Goal: Task Accomplishment & Management: Use online tool/utility

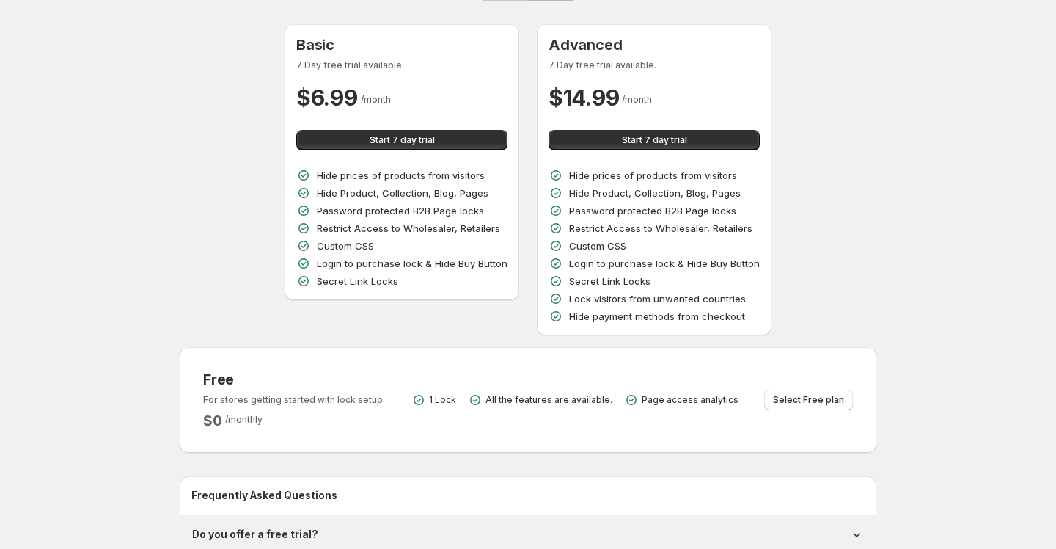
scroll to position [78, 0]
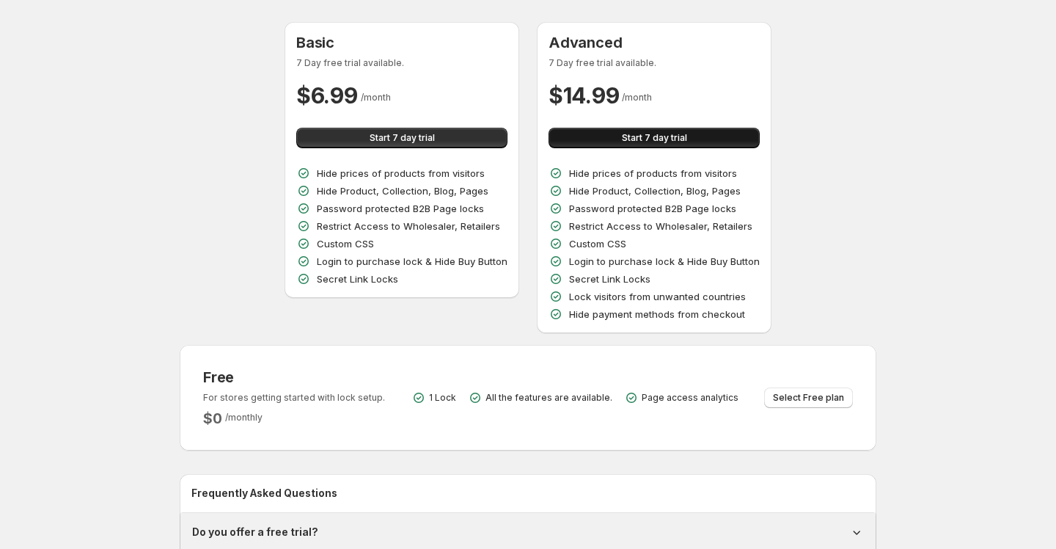
click at [581, 145] on button "Start 7 day trial" at bounding box center [654, 138] width 211 height 21
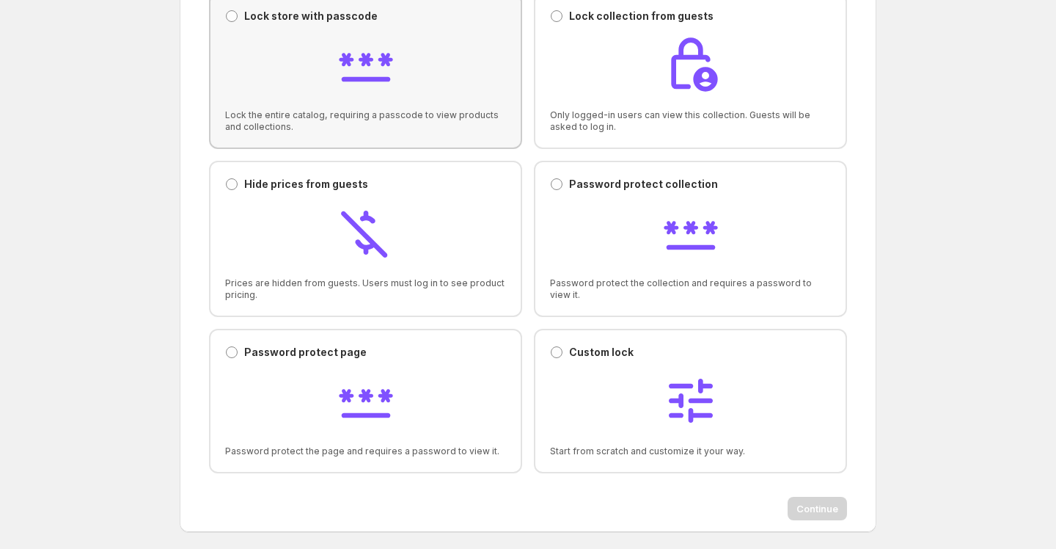
scroll to position [123, 0]
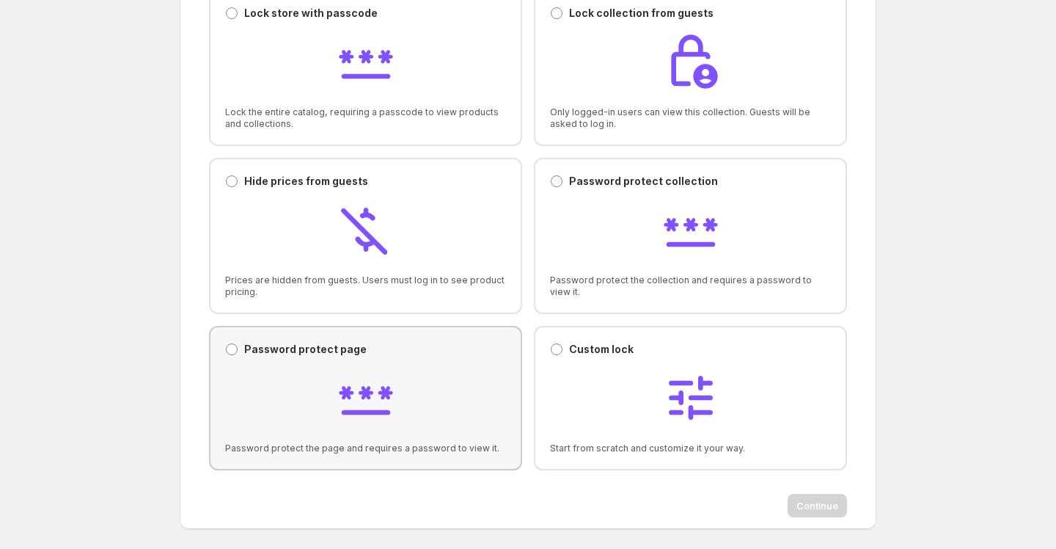
click at [292, 376] on div at bounding box center [365, 399] width 281 height 62
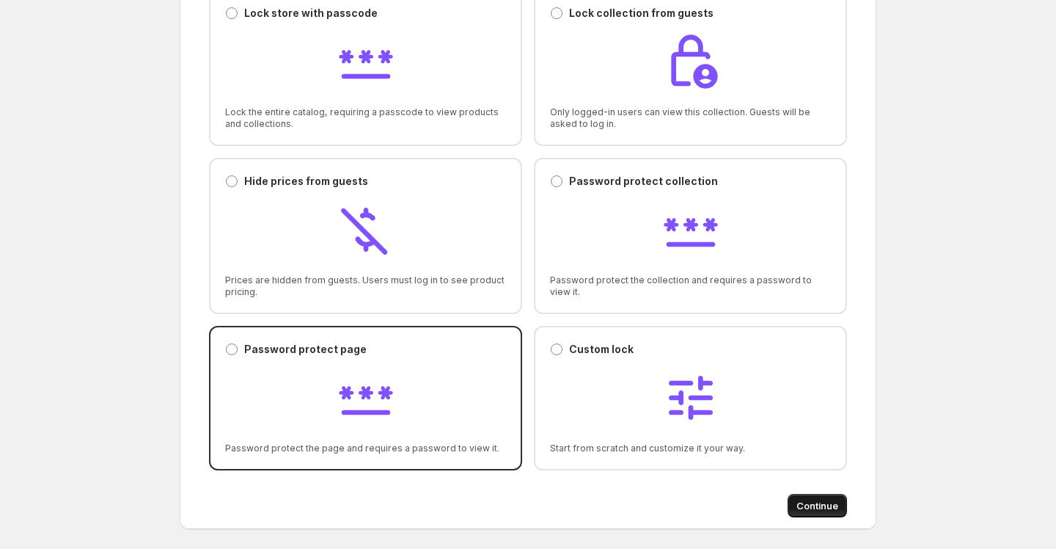
click at [801, 502] on span "Continue" at bounding box center [818, 505] width 42 height 15
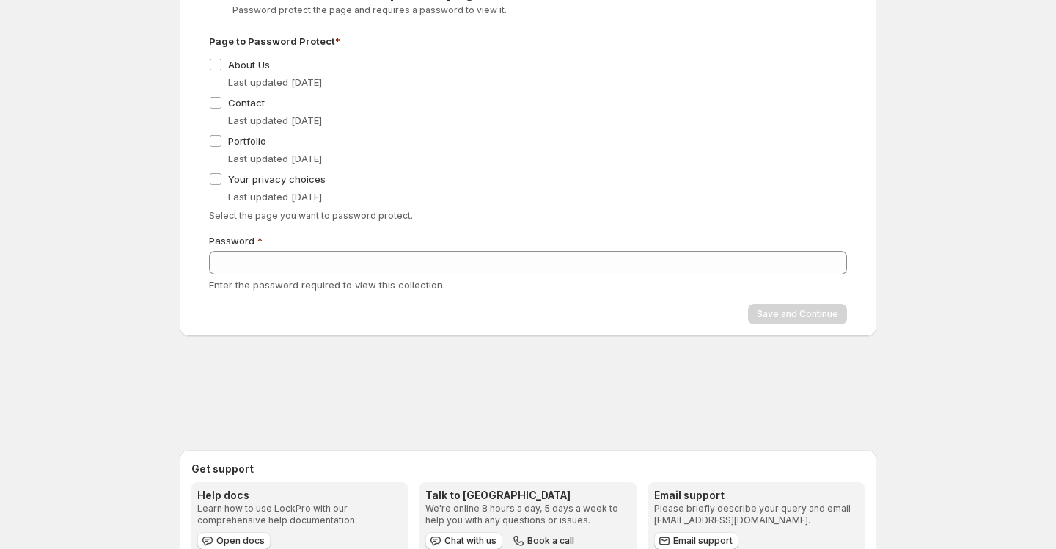
scroll to position [90, 0]
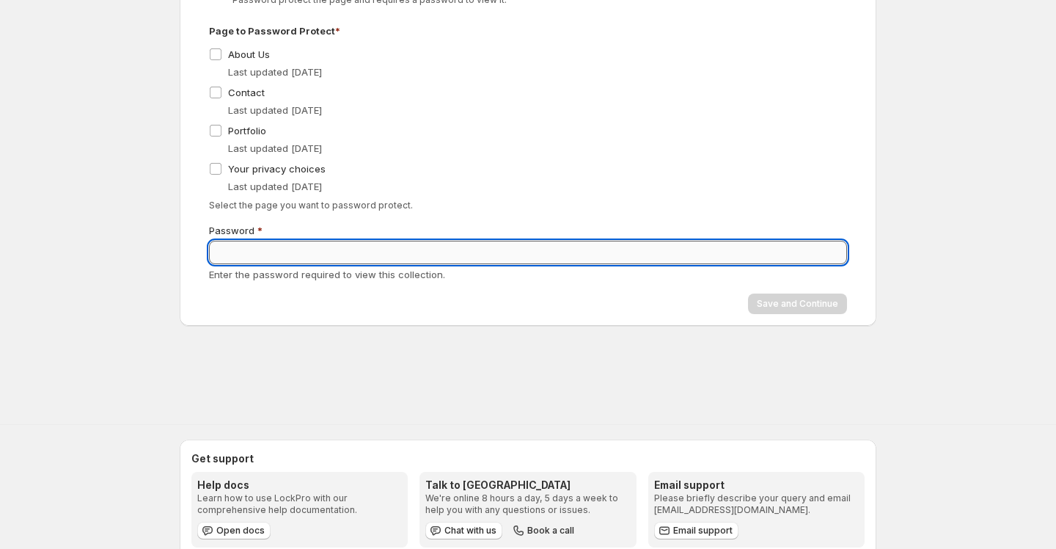
click at [253, 258] on input "Password" at bounding box center [528, 252] width 638 height 23
type input "***"
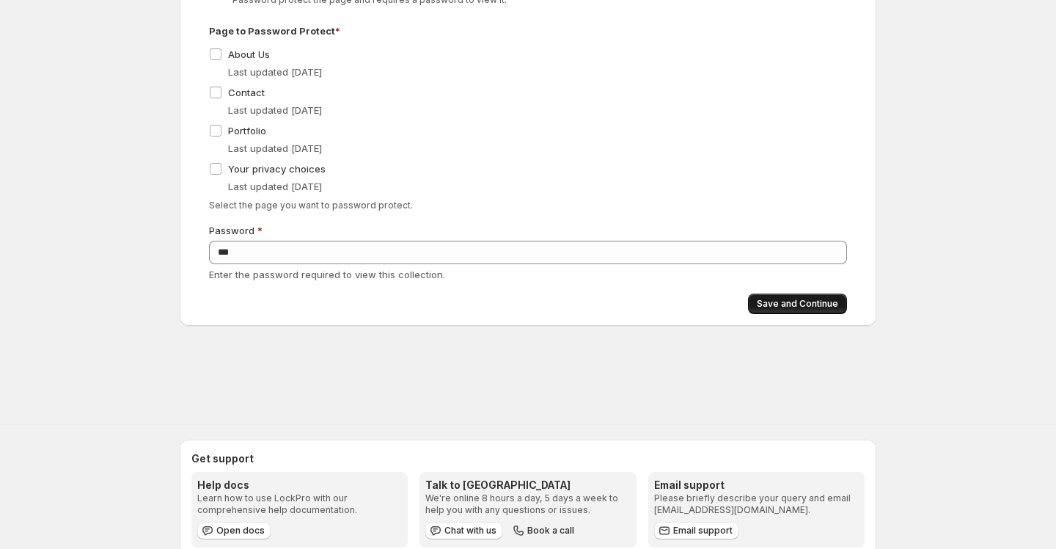
click at [762, 298] on span "Save and Continue" at bounding box center [797, 304] width 81 height 12
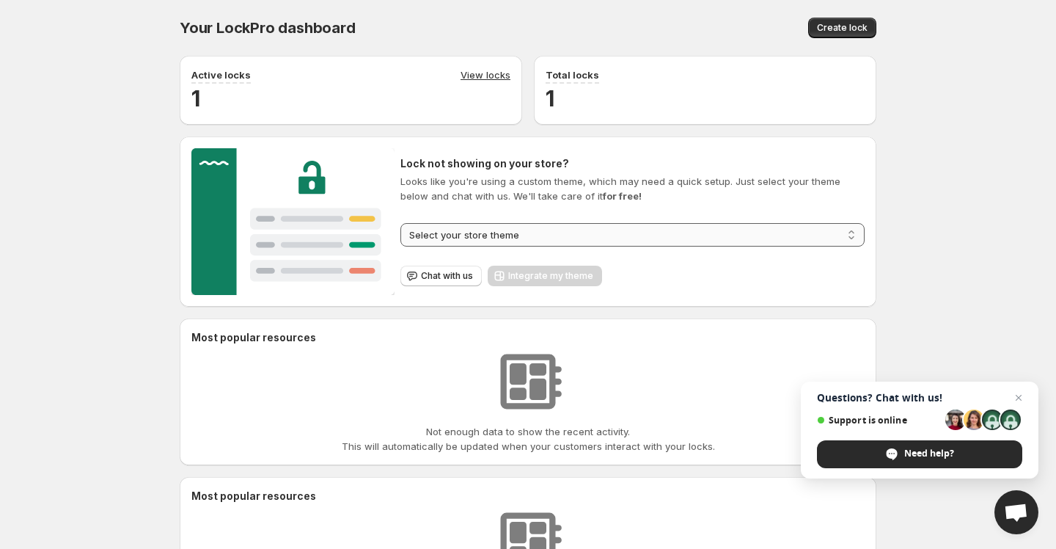
click at [539, 238] on select "**********" at bounding box center [633, 234] width 464 height 23
select select "******"
click at [401, 223] on select "**********" at bounding box center [633, 234] width 464 height 23
click at [517, 277] on span "Integrate my theme" at bounding box center [550, 276] width 85 height 12
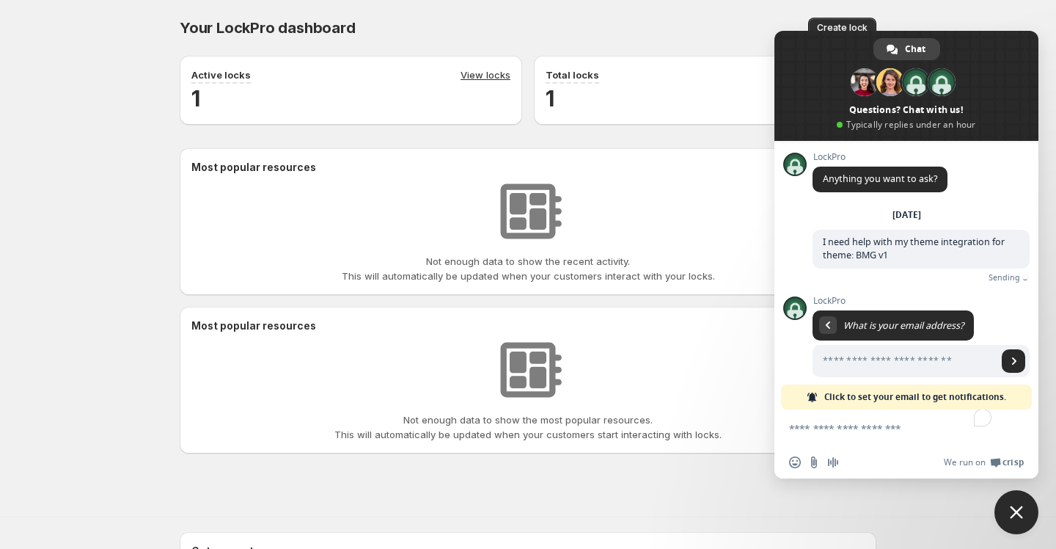
scroll to position [12, 0]
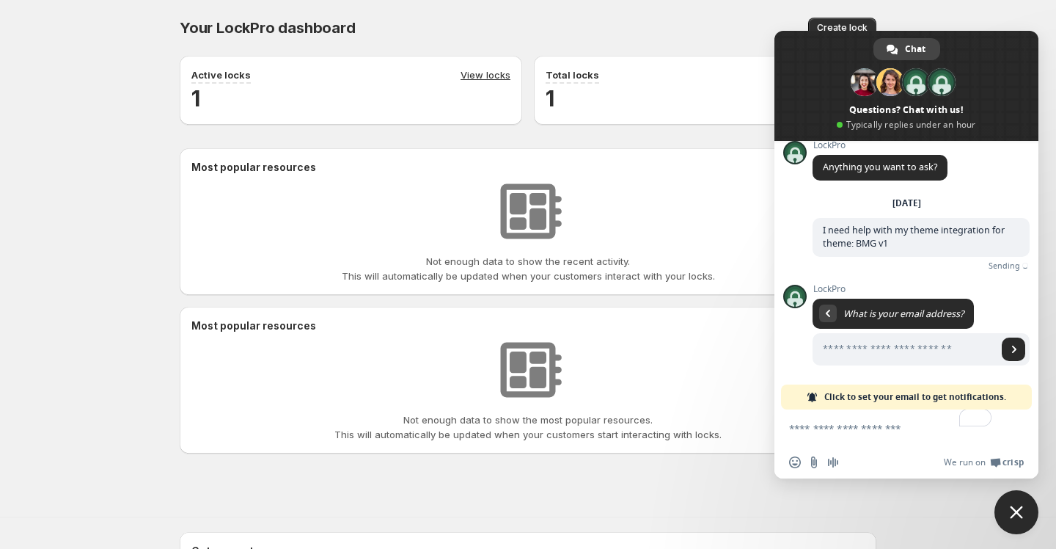
click at [751, 316] on div "Most popular resources Not enough data to show the most popular resources. This…" at bounding box center [528, 380] width 697 height 147
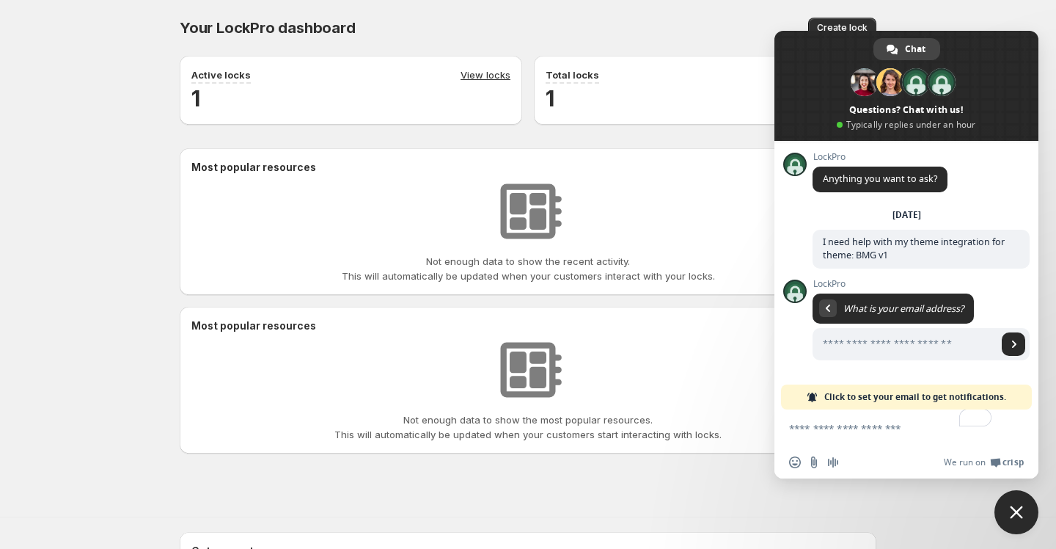
scroll to position [0, 0]
click at [1018, 521] on span "Close chat" at bounding box center [1017, 512] width 44 height 44
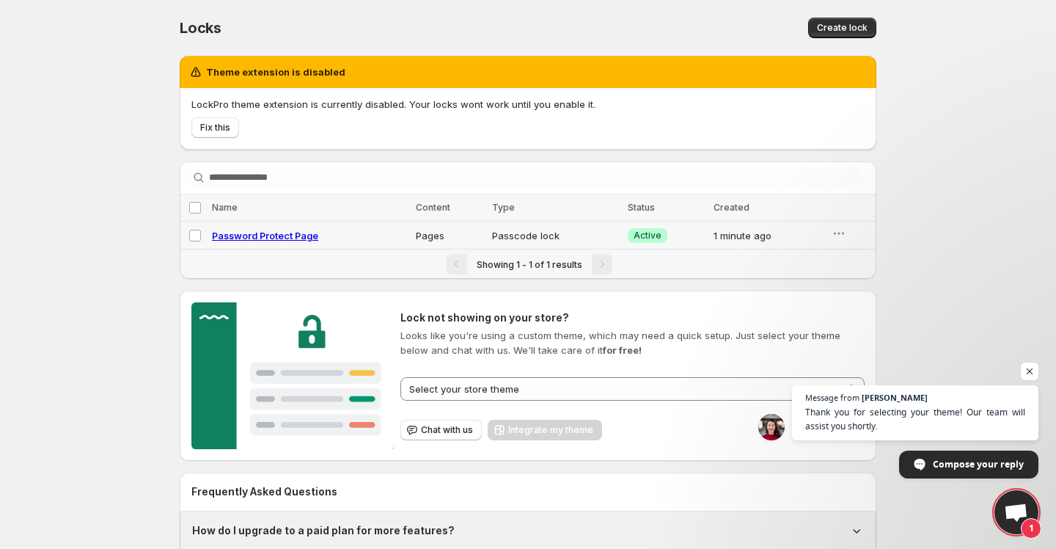
click at [280, 235] on span "Password Protect Page" at bounding box center [265, 236] width 106 height 12
select select "*****"
select select "******"
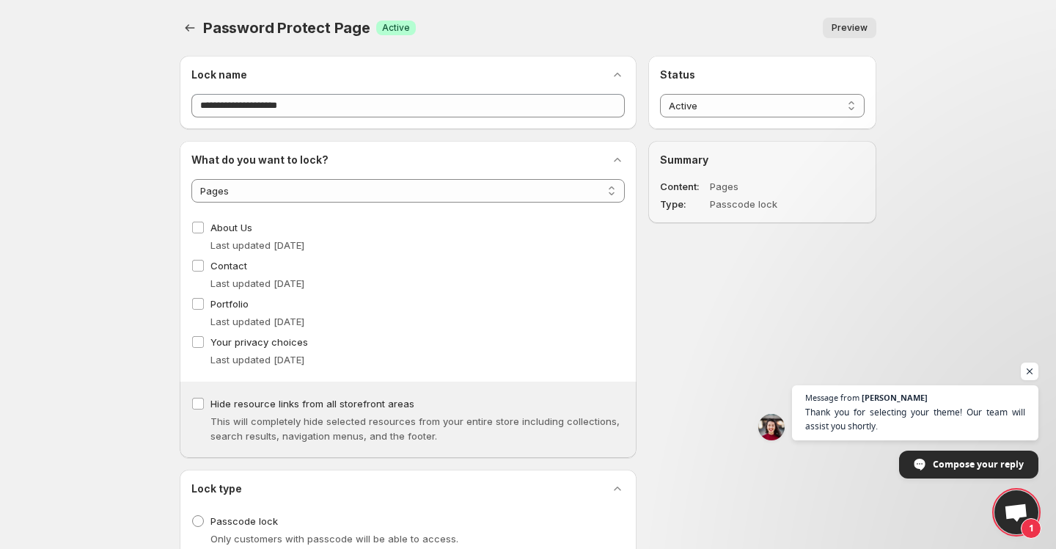
click at [841, 33] on span "Preview" at bounding box center [850, 28] width 36 height 12
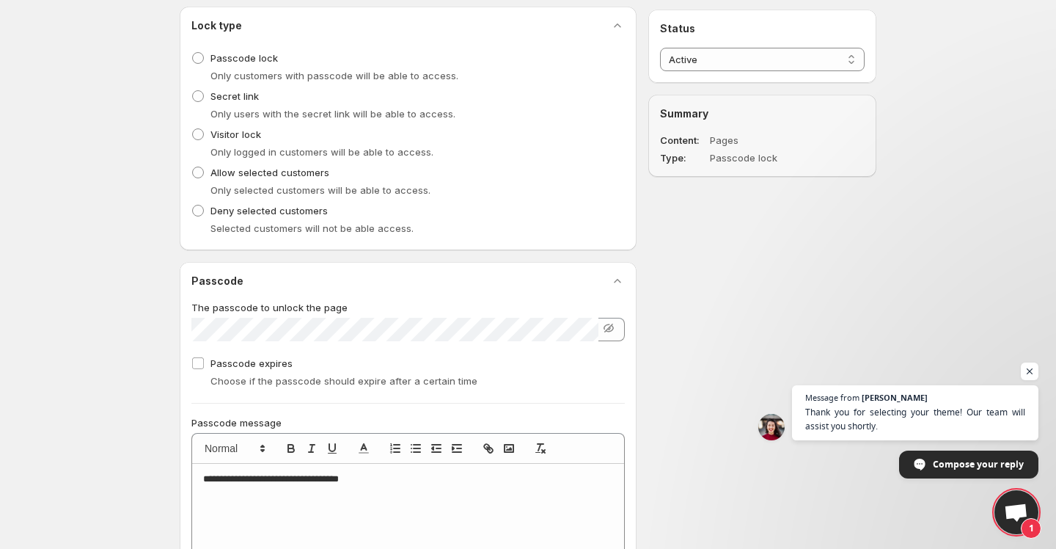
scroll to position [436, 0]
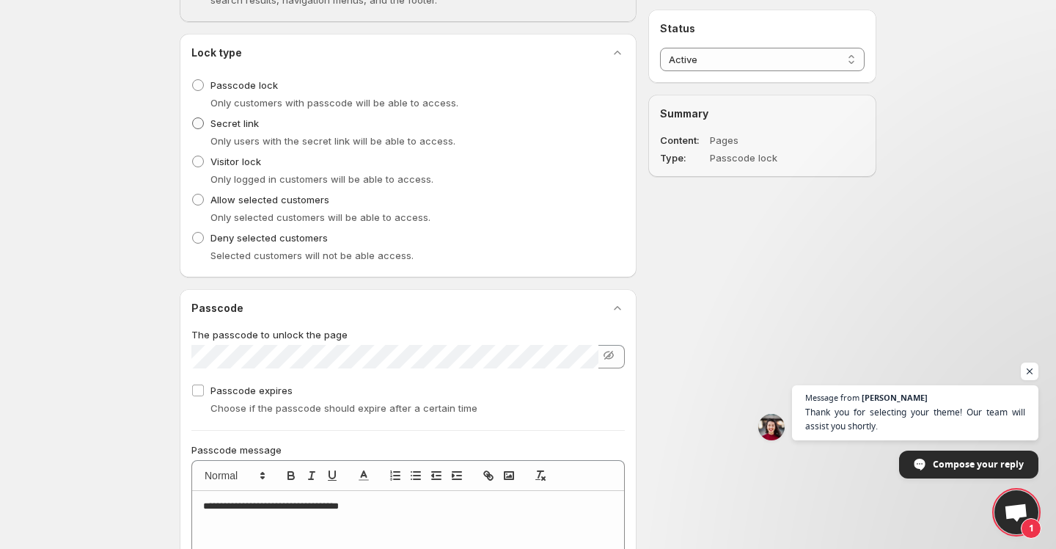
click at [244, 124] on span "Secret link" at bounding box center [235, 123] width 48 height 12
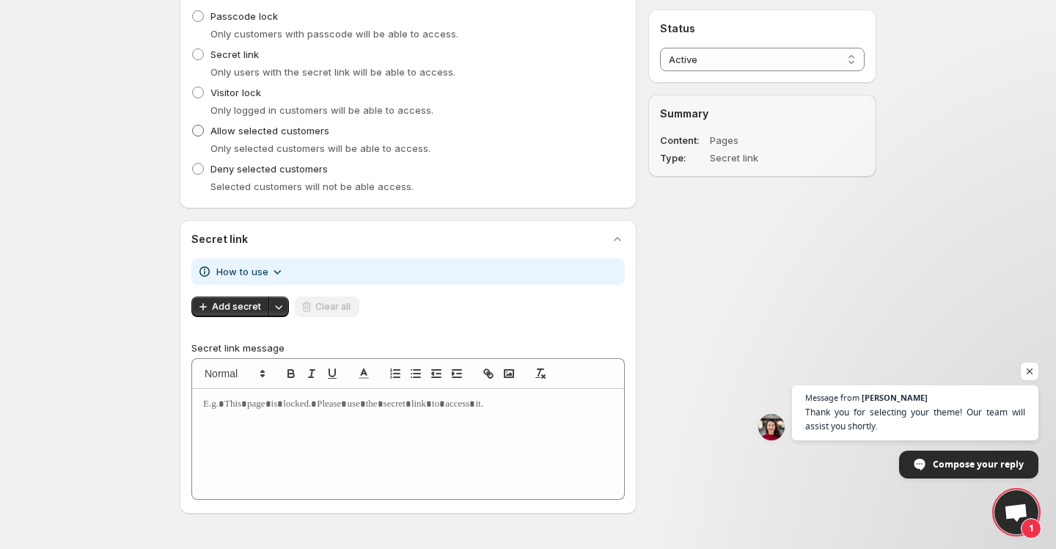
scroll to position [508, 0]
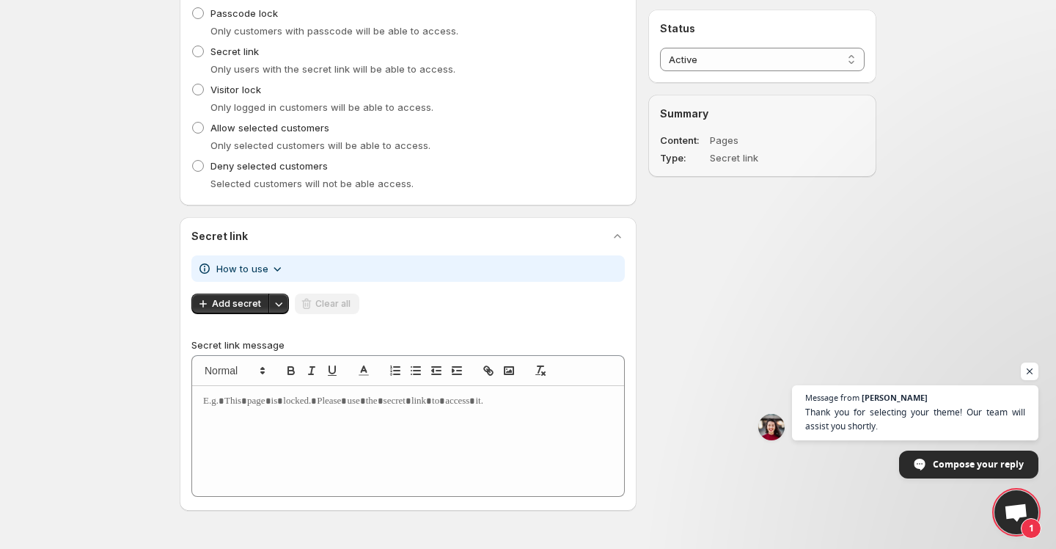
click at [258, 271] on span "How to use" at bounding box center [242, 268] width 52 height 15
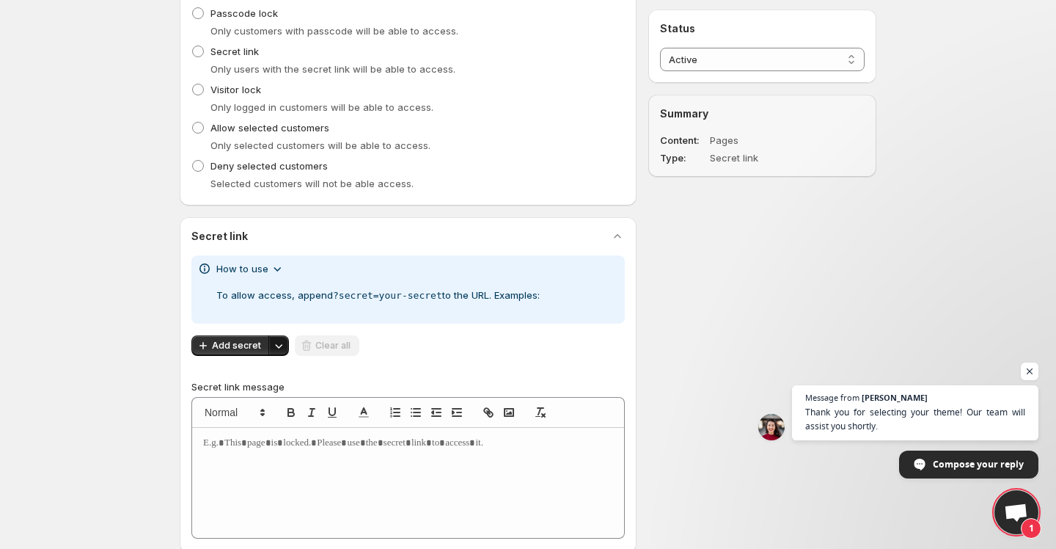
click at [278, 346] on icon "Other save actions" at bounding box center [278, 345] width 15 height 15
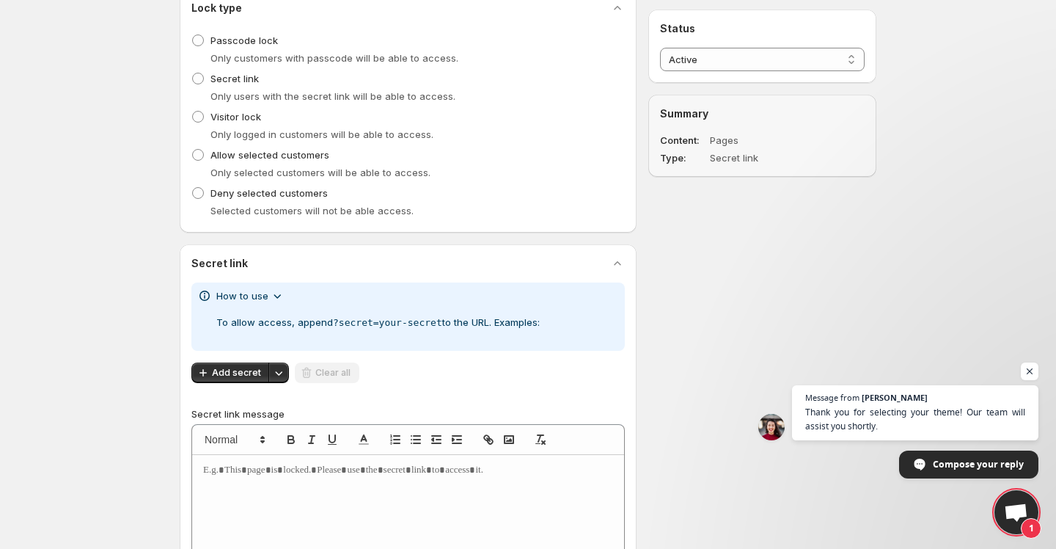
scroll to position [446, 0]
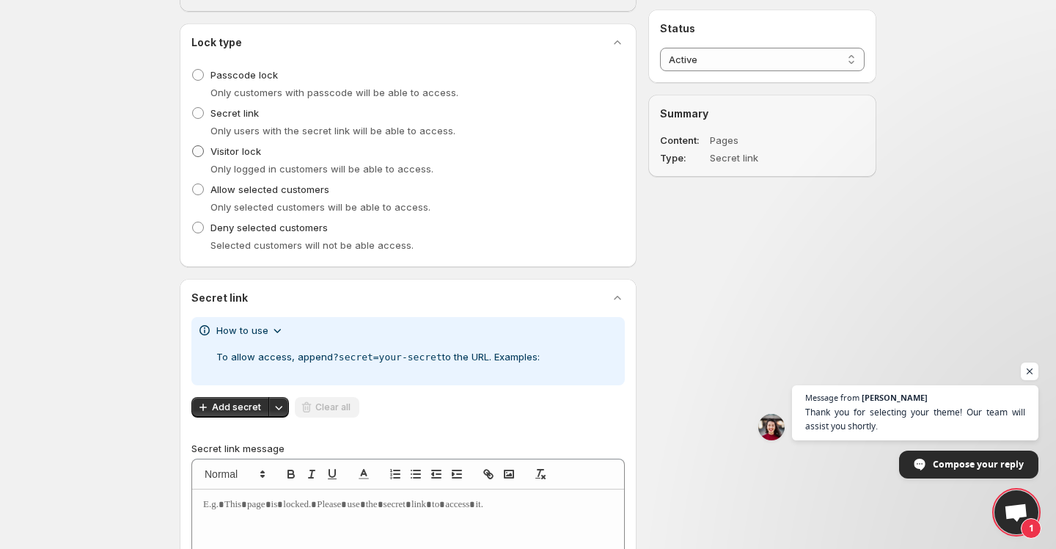
click at [244, 154] on span "Visitor lock" at bounding box center [236, 151] width 51 height 12
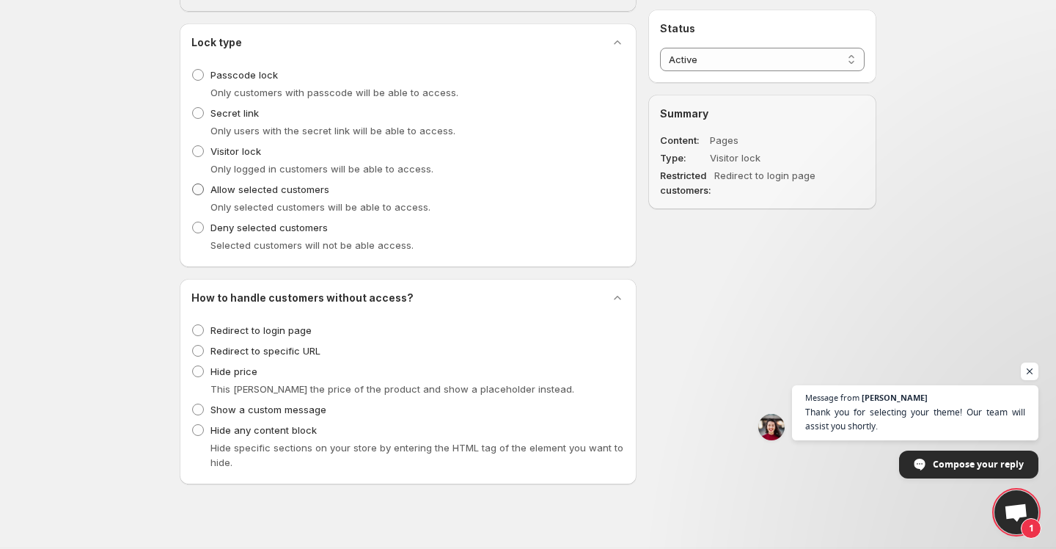
click at [251, 192] on span "Allow selected customers" at bounding box center [270, 189] width 119 height 12
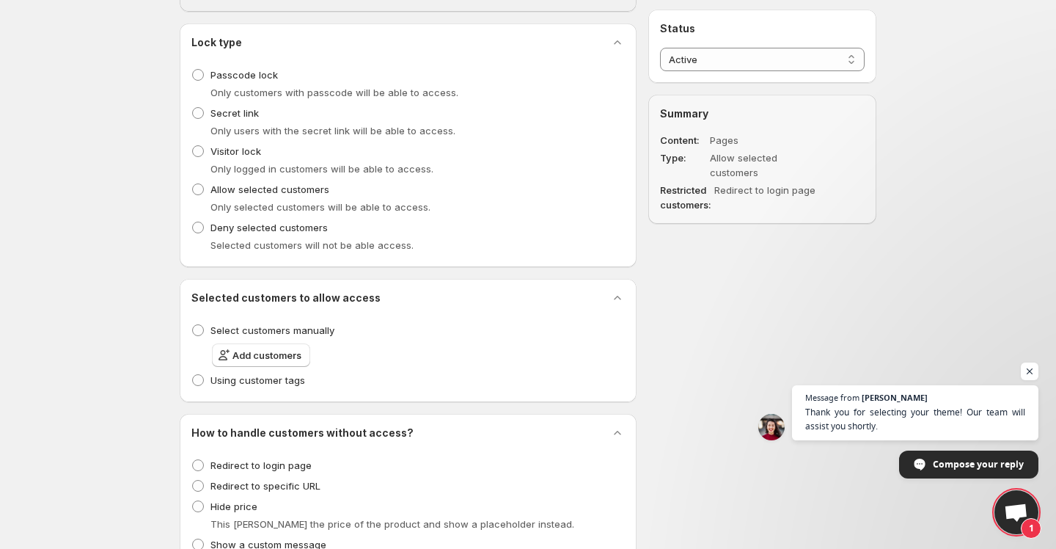
click at [252, 238] on div "Selected customers will not be able access." at bounding box center [418, 245] width 415 height 15
click at [252, 225] on span "Deny selected customers" at bounding box center [269, 228] width 117 height 12
click at [233, 76] on span "Passcode lock" at bounding box center [244, 75] width 67 height 12
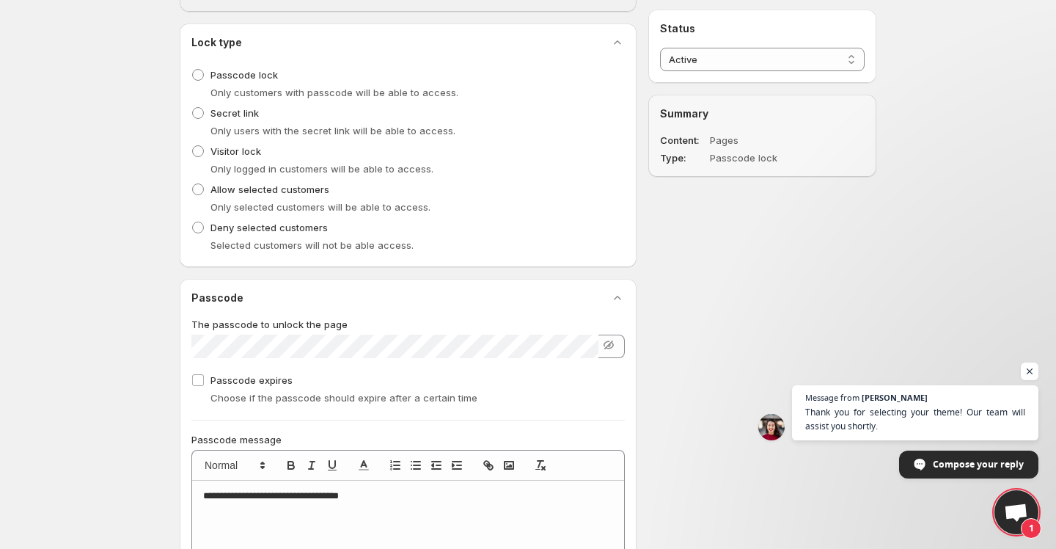
click at [358, 359] on div "The passcode to unlock the page Passcode expires Choose if the passcode should …" at bounding box center [408, 362] width 434 height 91
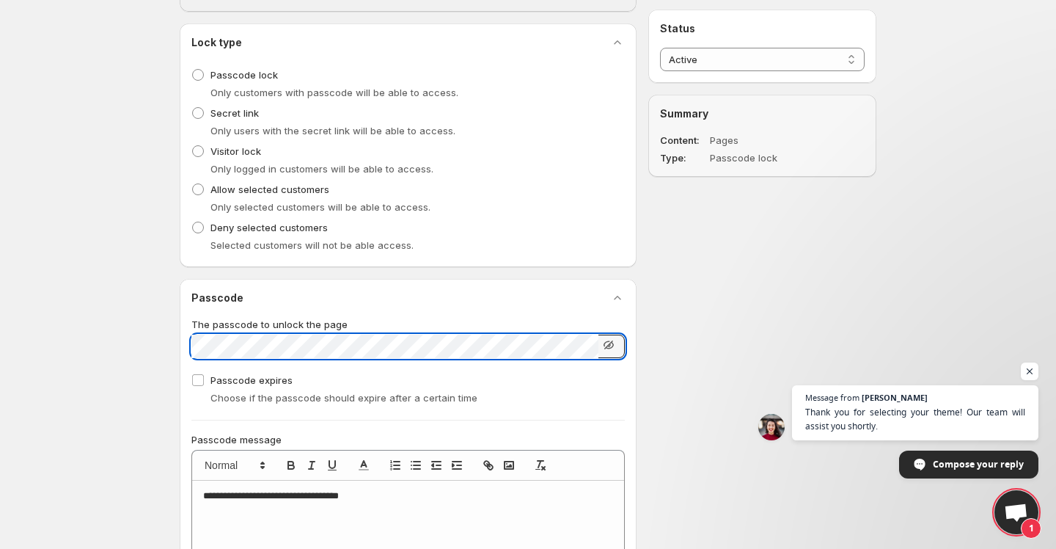
click at [606, 342] on icon "button" at bounding box center [609, 344] width 15 height 15
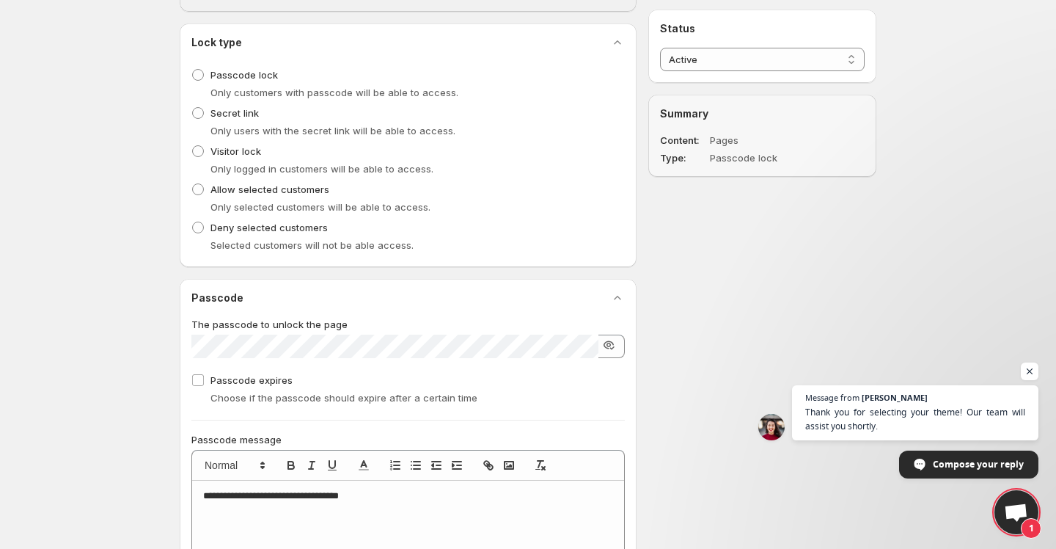
click at [607, 343] on icon "button" at bounding box center [609, 345] width 4 height 4
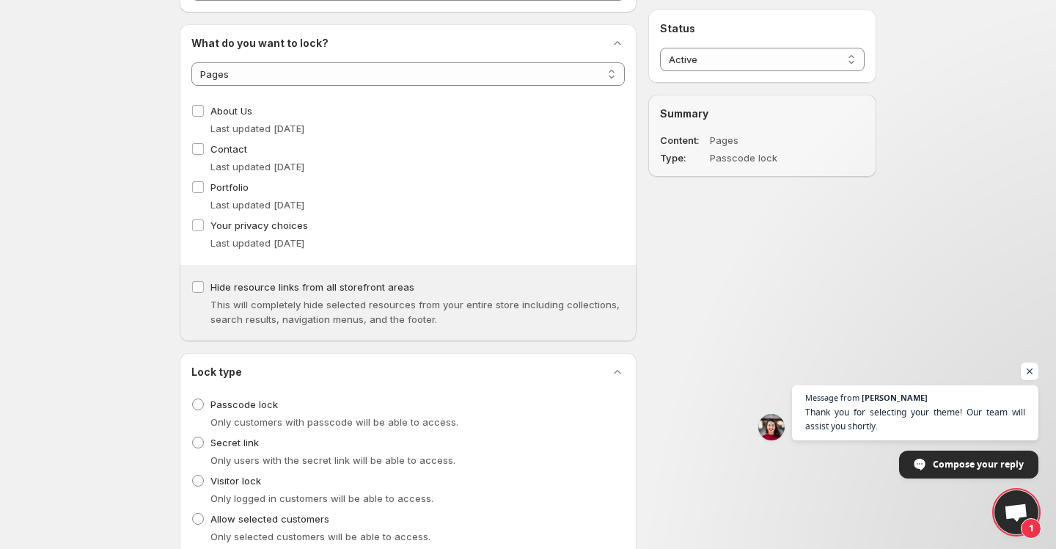
scroll to position [0, 0]
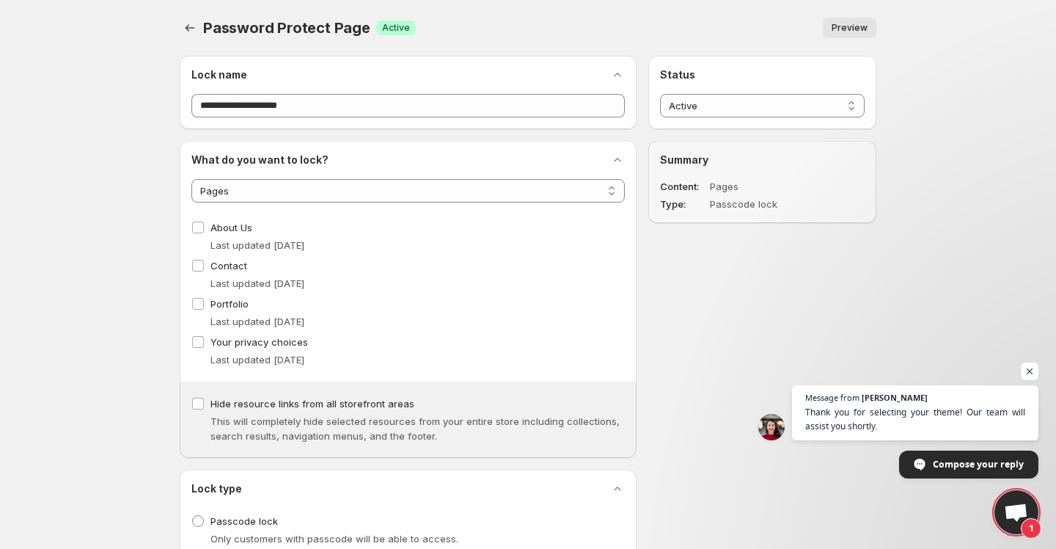
click at [861, 31] on span "Preview" at bounding box center [850, 28] width 36 height 12
